Goal: Task Accomplishment & Management: Complete application form

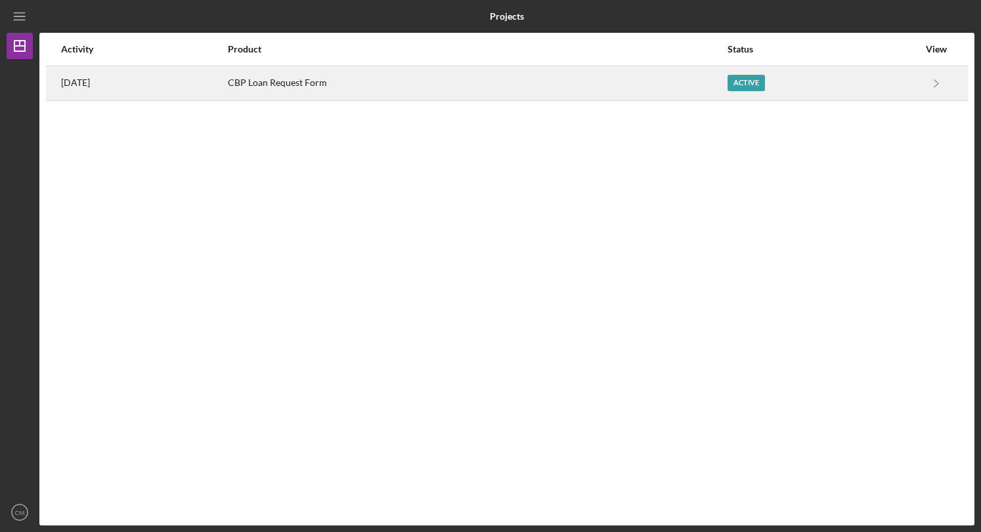
click at [753, 84] on div "Active" at bounding box center [745, 83] width 37 height 16
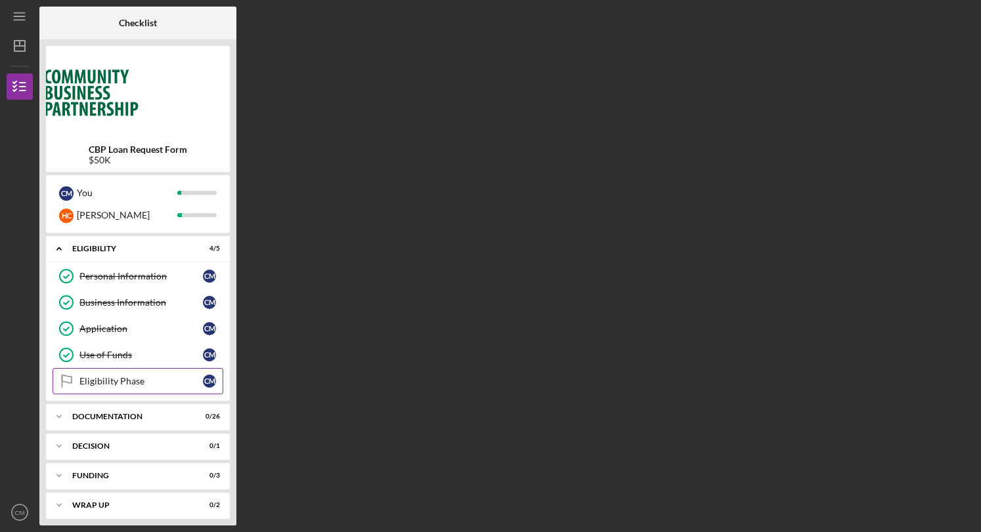
scroll to position [4, 0]
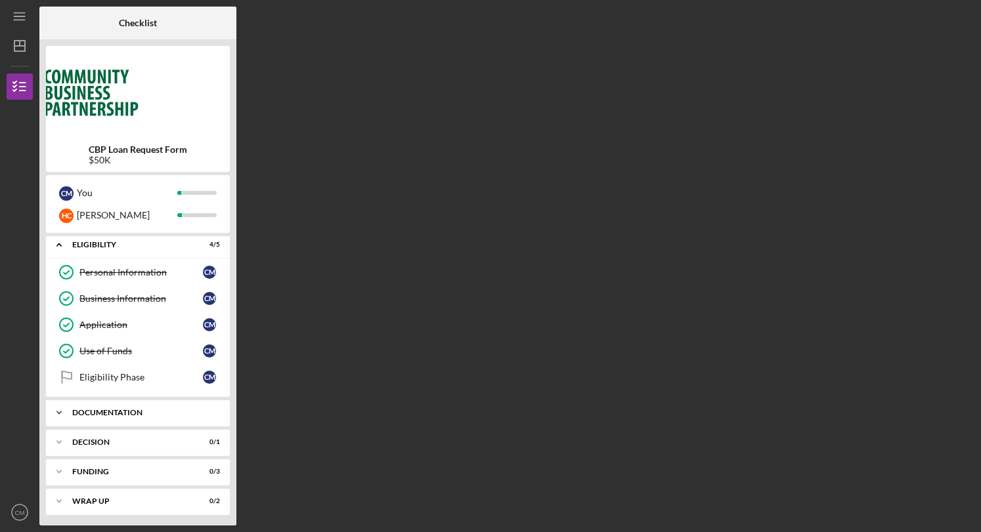
click at [59, 247] on polyline at bounding box center [59, 245] width 4 height 3
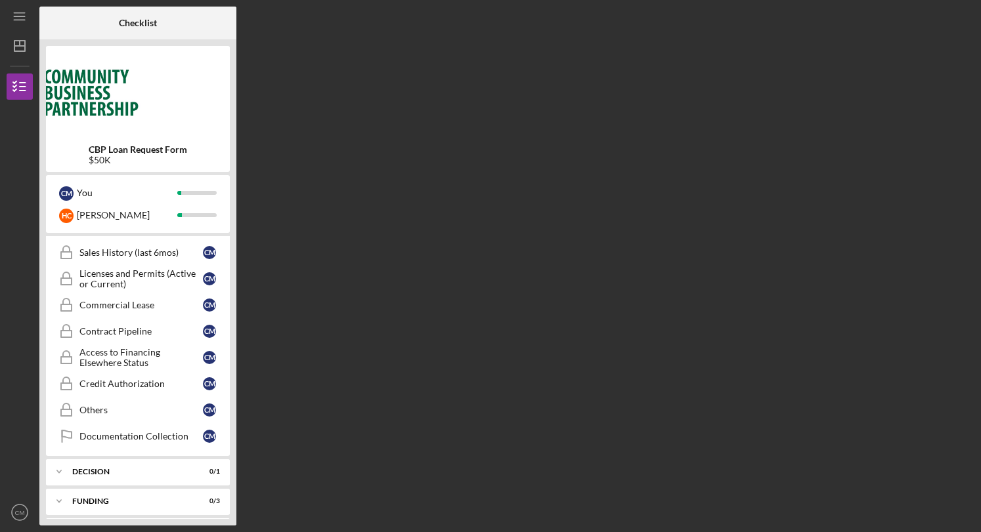
scroll to position [682, 0]
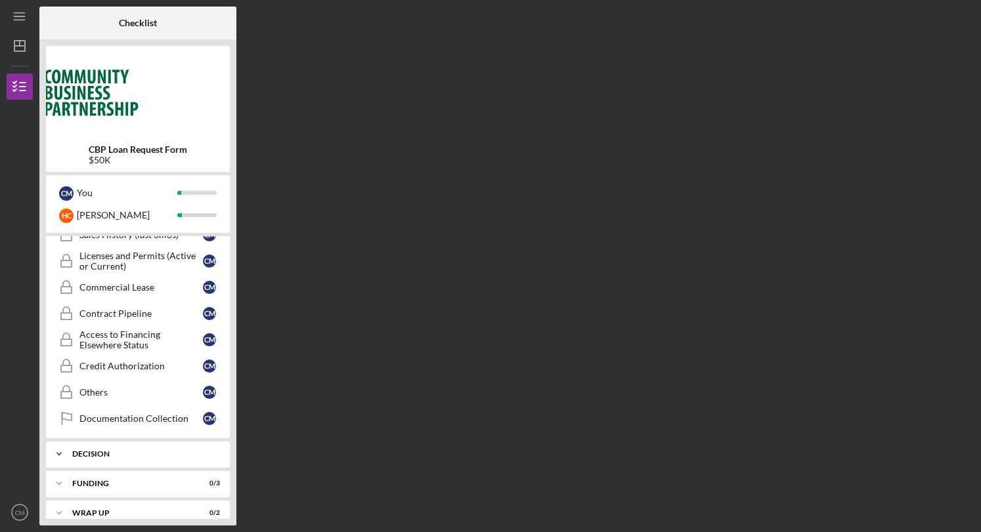
click at [62, 441] on icon "Icon/Expander" at bounding box center [59, 454] width 26 height 26
click at [115, 477] on div "Decision" at bounding box center [140, 482] width 123 height 11
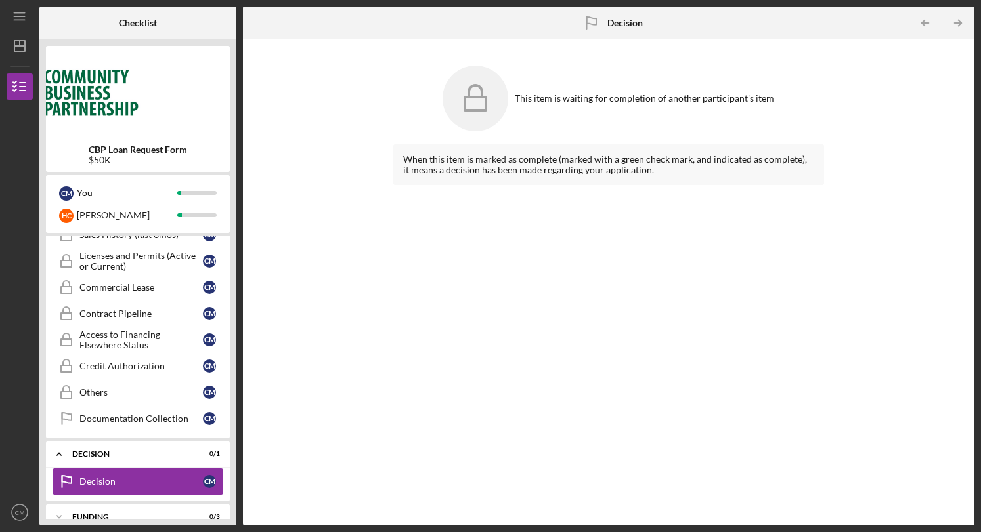
scroll to position [715, 0]
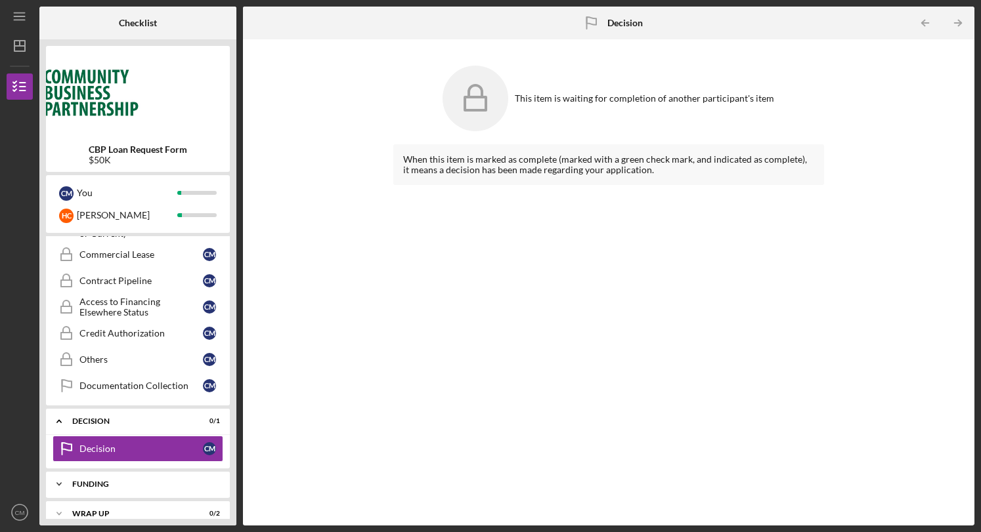
click at [62, 471] on icon "Icon/Expander" at bounding box center [59, 484] width 26 height 26
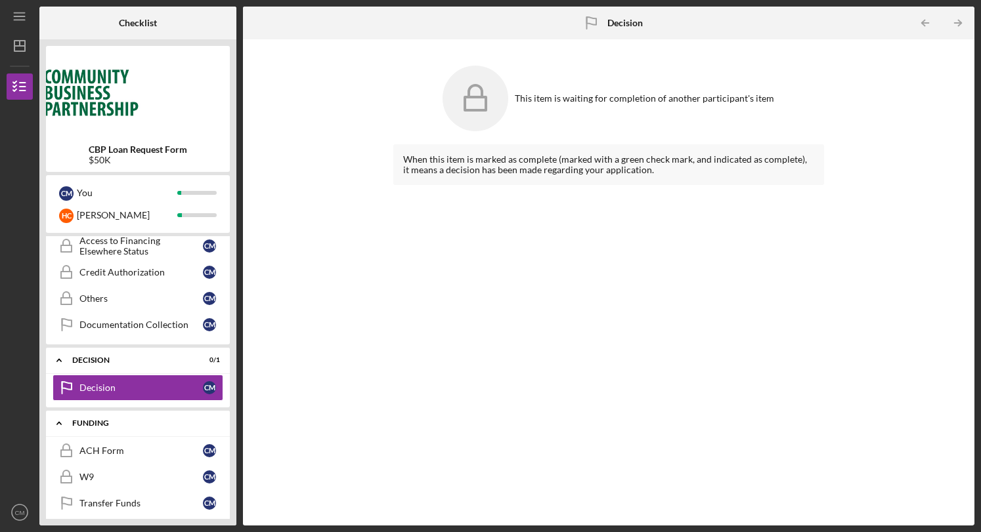
scroll to position [799, 0]
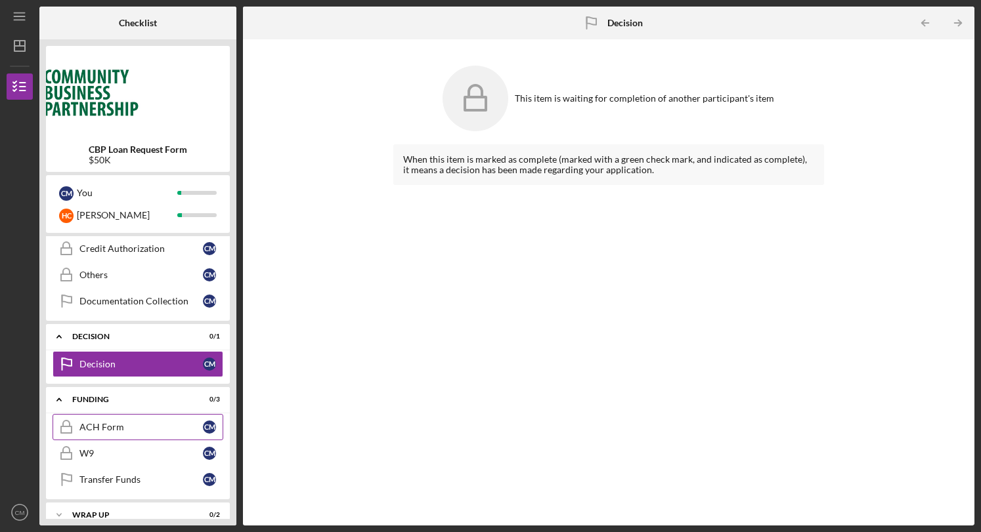
click at [105, 422] on div "ACH Form" at bounding box center [140, 427] width 123 height 11
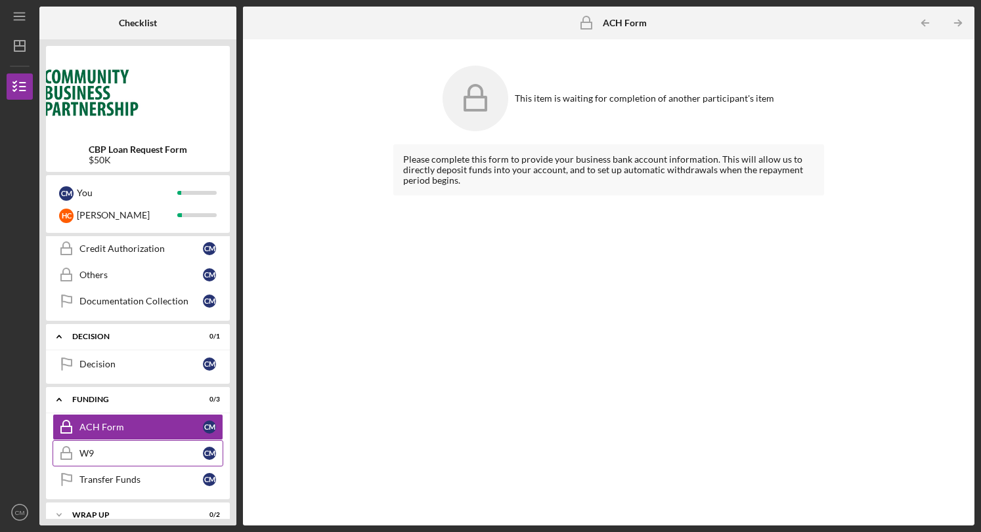
click at [92, 448] on div "W9" at bounding box center [140, 453] width 123 height 11
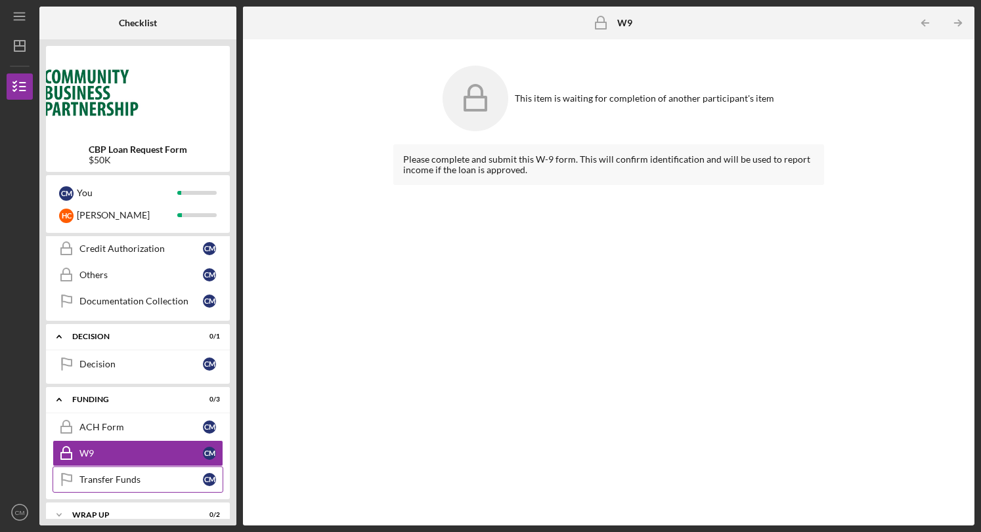
click at [93, 475] on div "Transfer Funds" at bounding box center [140, 480] width 123 height 11
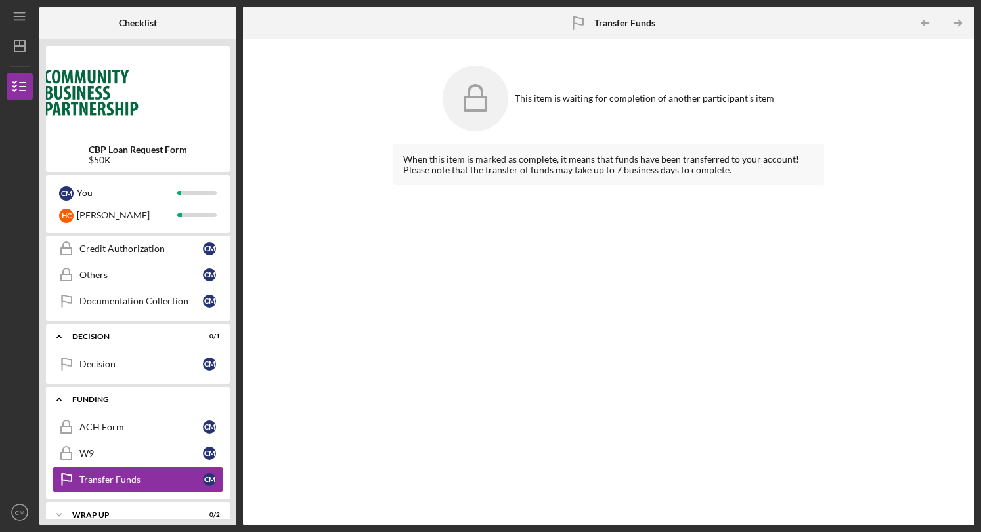
click at [62, 387] on icon "Icon/Expander" at bounding box center [59, 400] width 26 height 26
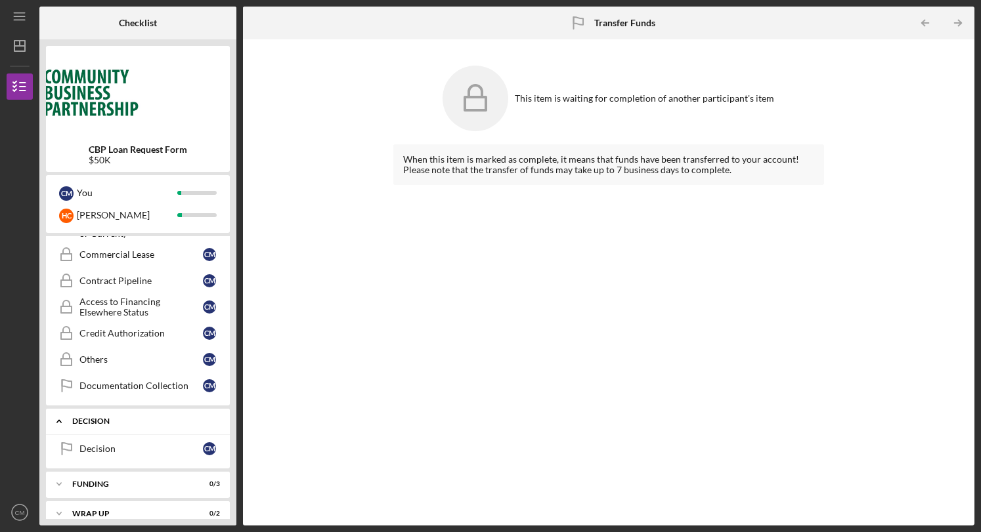
click at [61, 408] on icon "Icon/Expander" at bounding box center [59, 421] width 26 height 26
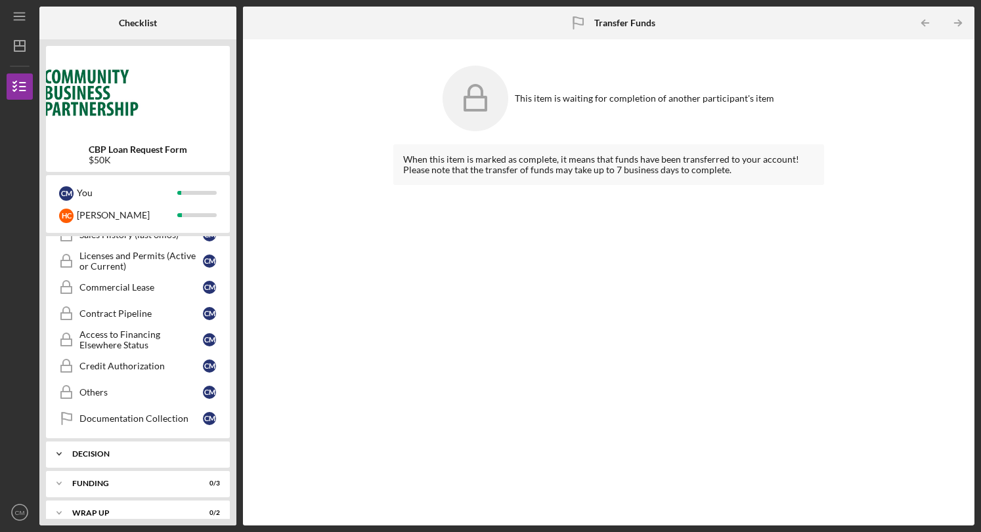
scroll to position [631, 0]
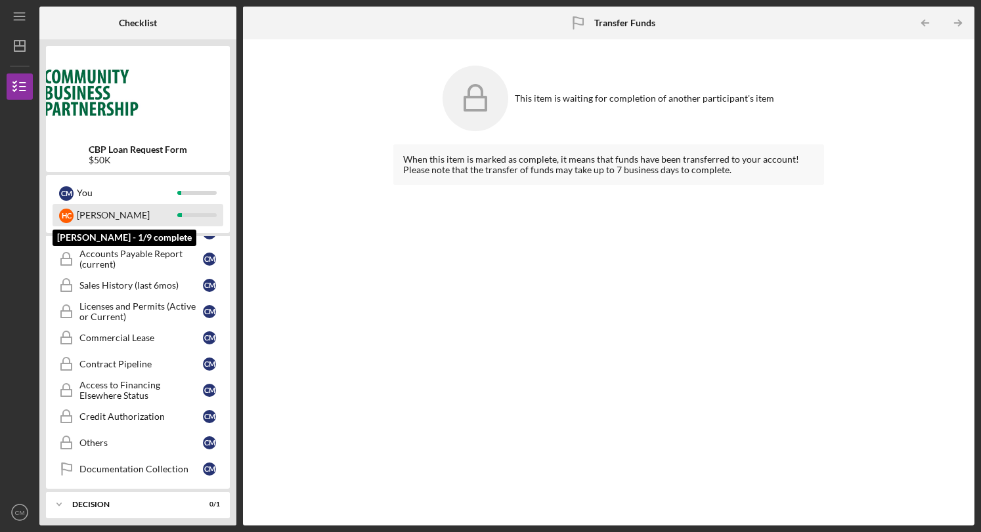
click at [91, 216] on div "[PERSON_NAME]" at bounding box center [127, 215] width 100 height 22
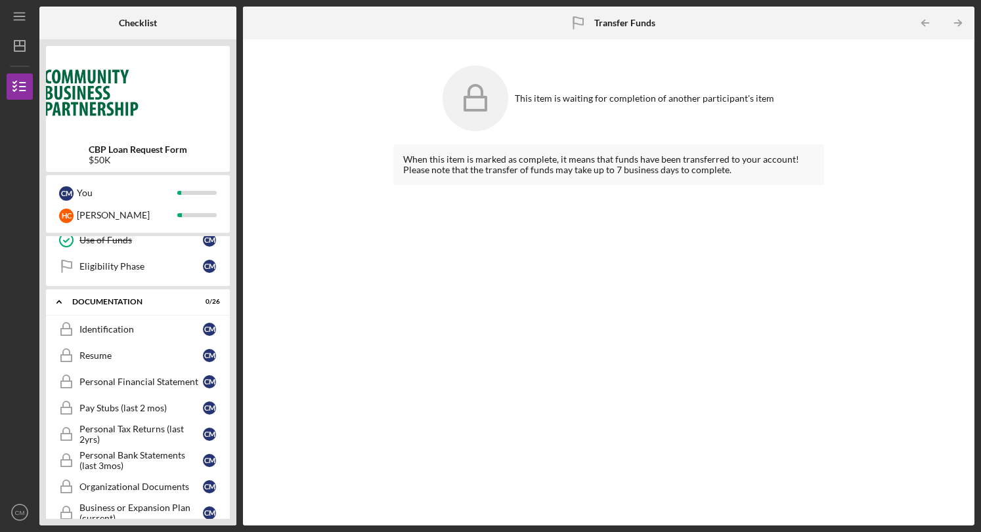
scroll to position [0, 0]
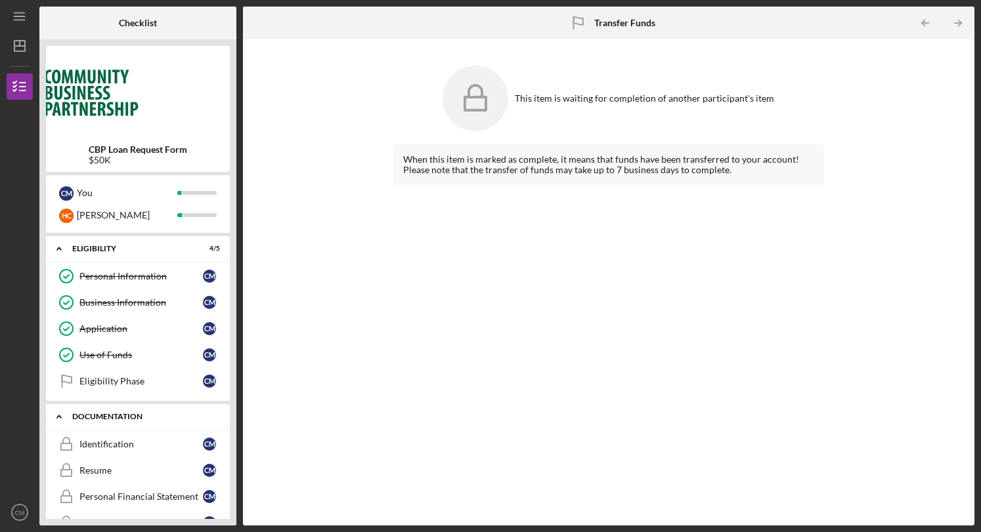
click at [57, 417] on icon "Icon/Expander" at bounding box center [59, 417] width 26 height 26
click at [131, 380] on div "Eligibility Phase" at bounding box center [140, 381] width 123 height 11
